Goal: Find contact information: Find contact information

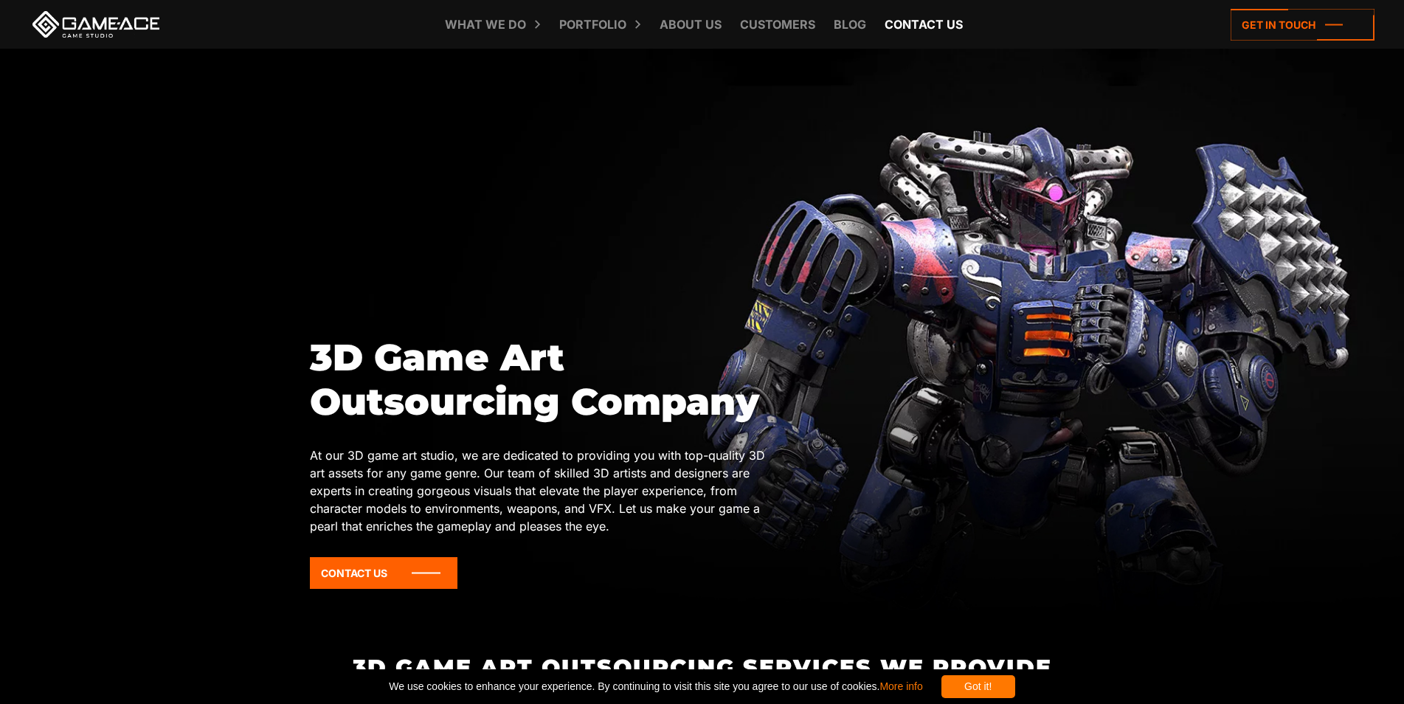
click at [939, 25] on link "Contact us" at bounding box center [923, 24] width 93 height 49
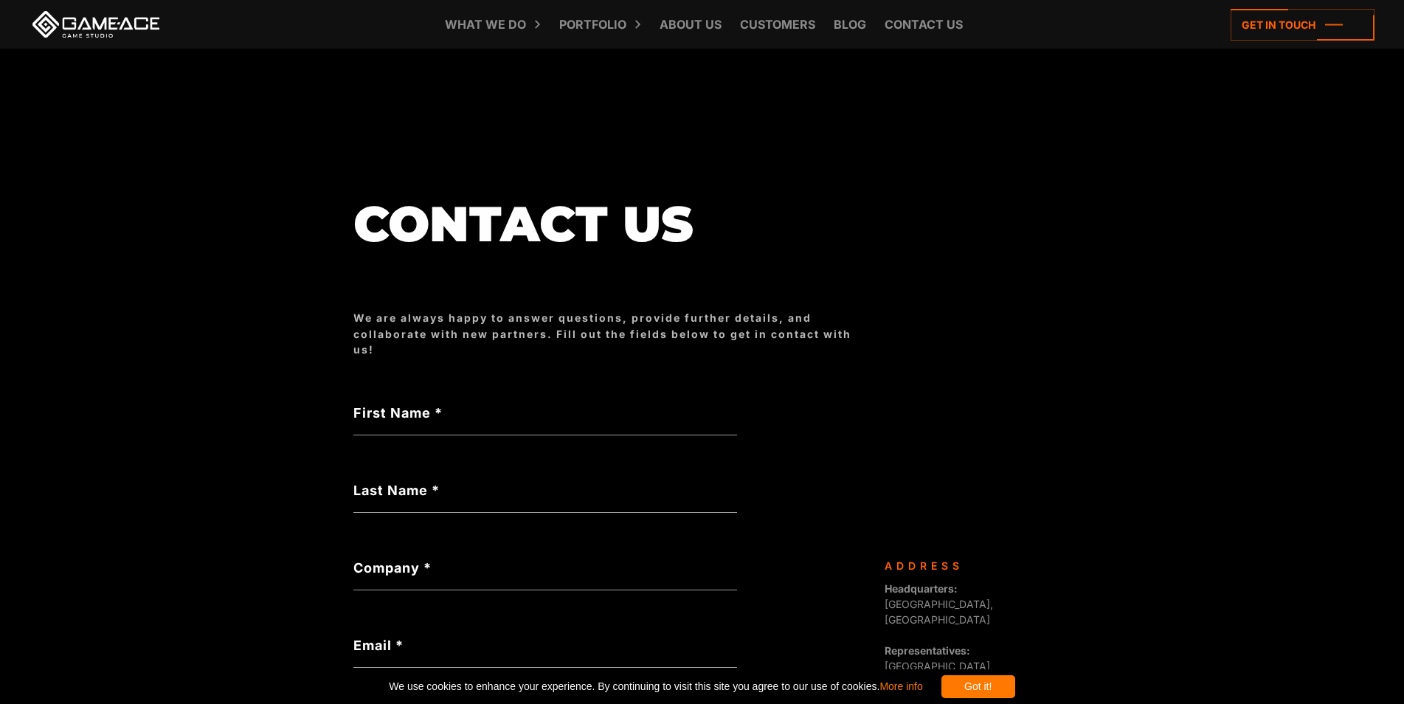
scroll to position [443, 0]
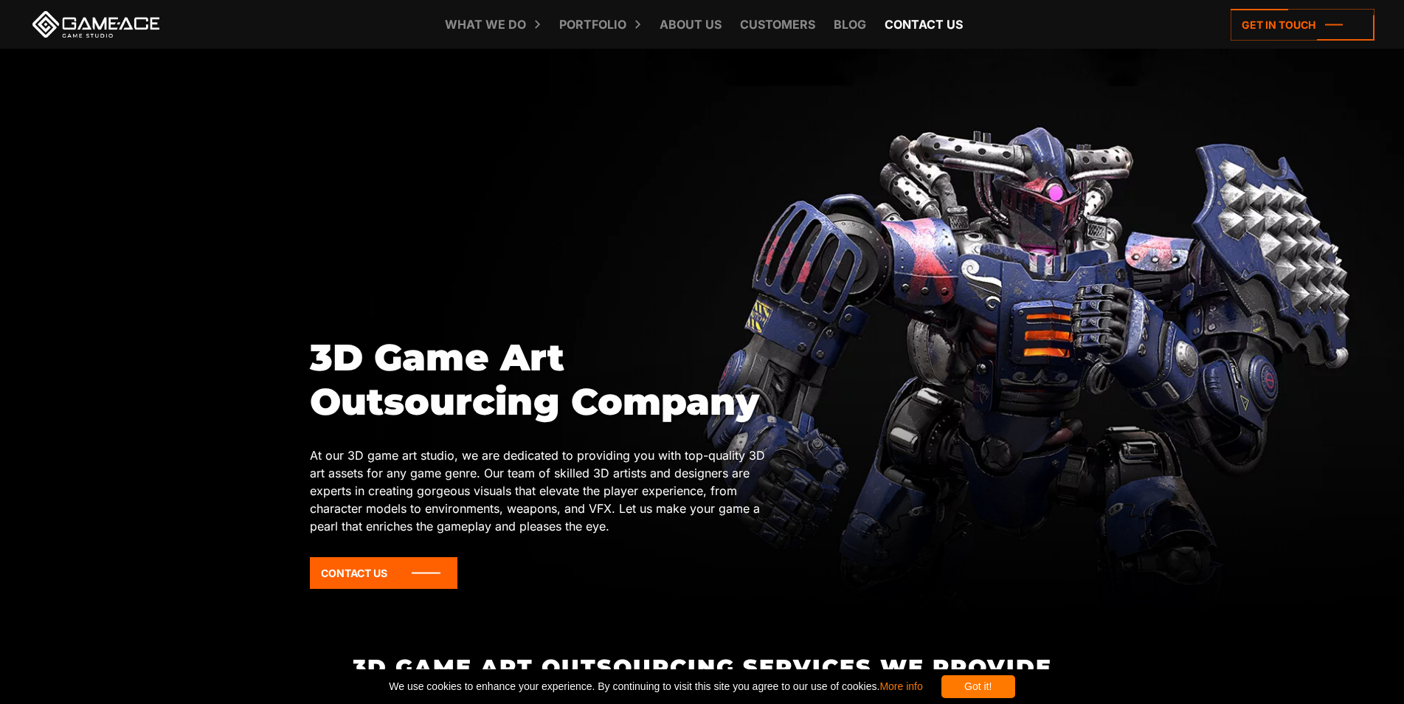
click at [899, 21] on link "Contact us" at bounding box center [923, 24] width 93 height 49
